Goal: Task Accomplishment & Management: Manage account settings

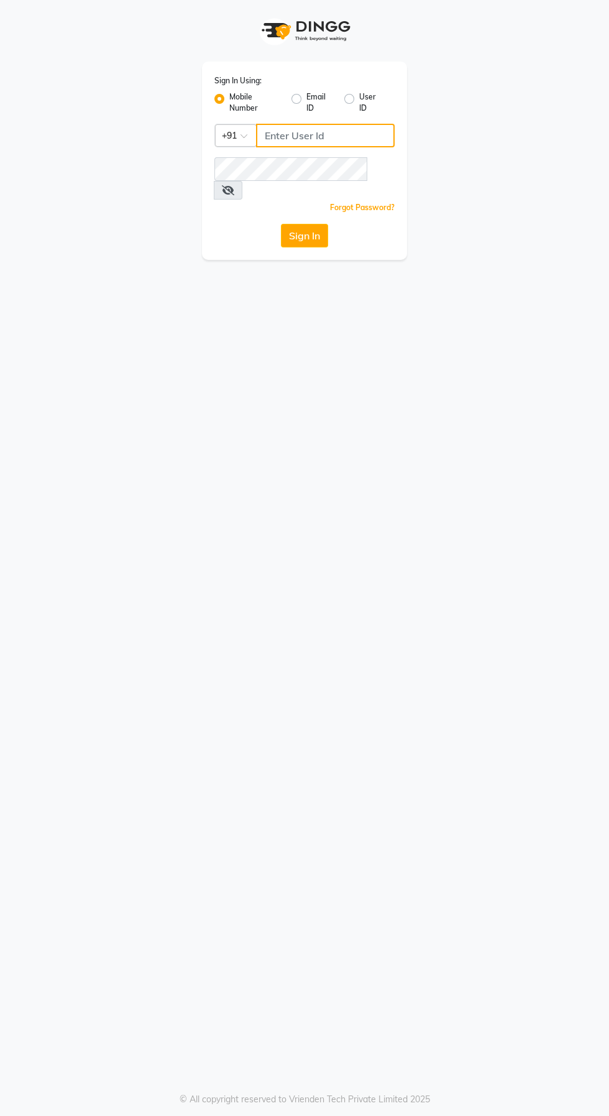
click at [313, 139] on input "Username" at bounding box center [325, 136] width 139 height 24
type input "6374670818"
click at [281, 224] on button "Sign In" at bounding box center [304, 236] width 47 height 24
